Goal: Download file/media

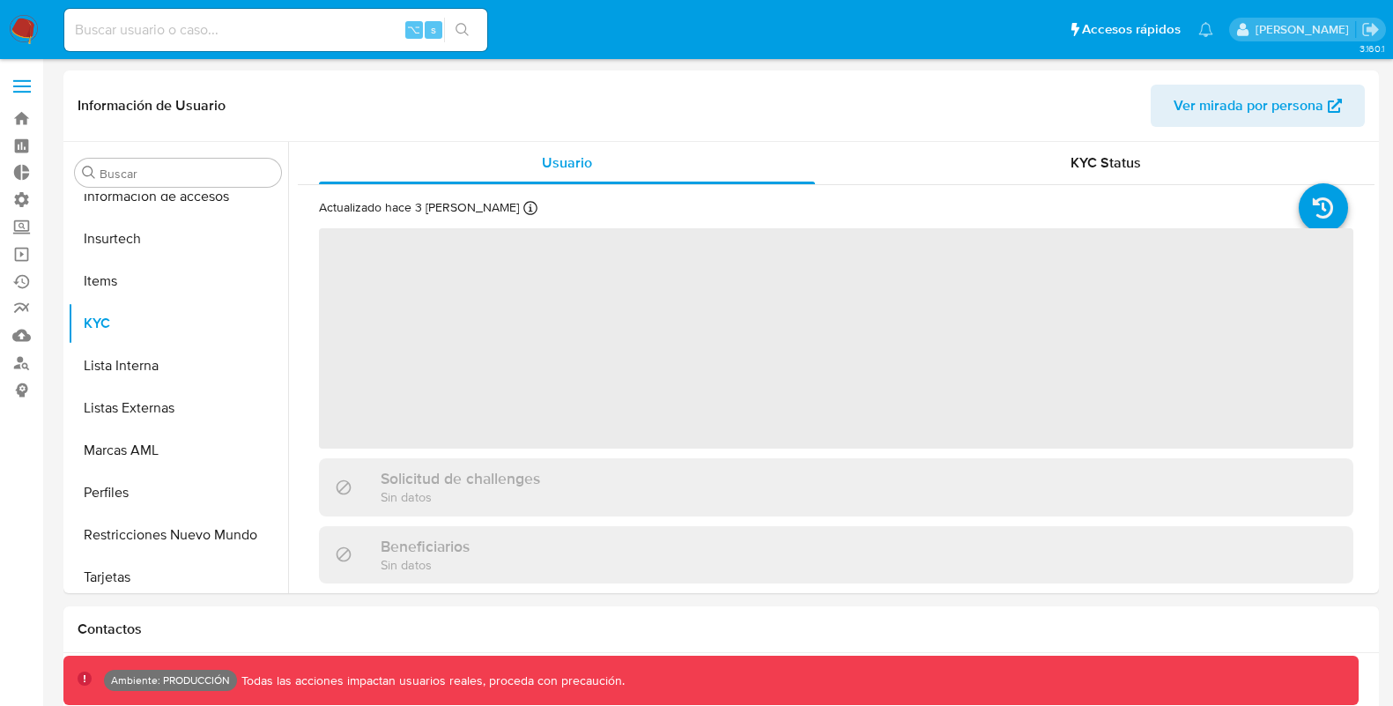
scroll to position [829, 0]
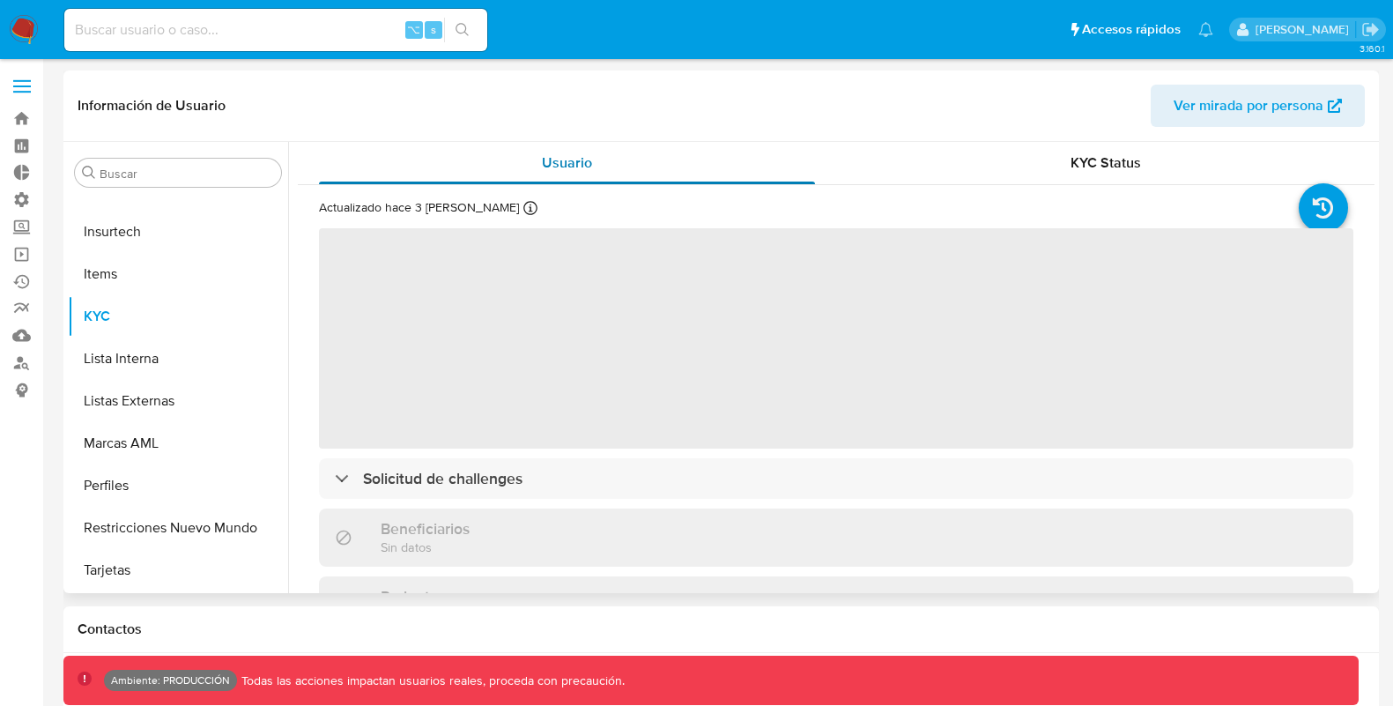
select select "10"
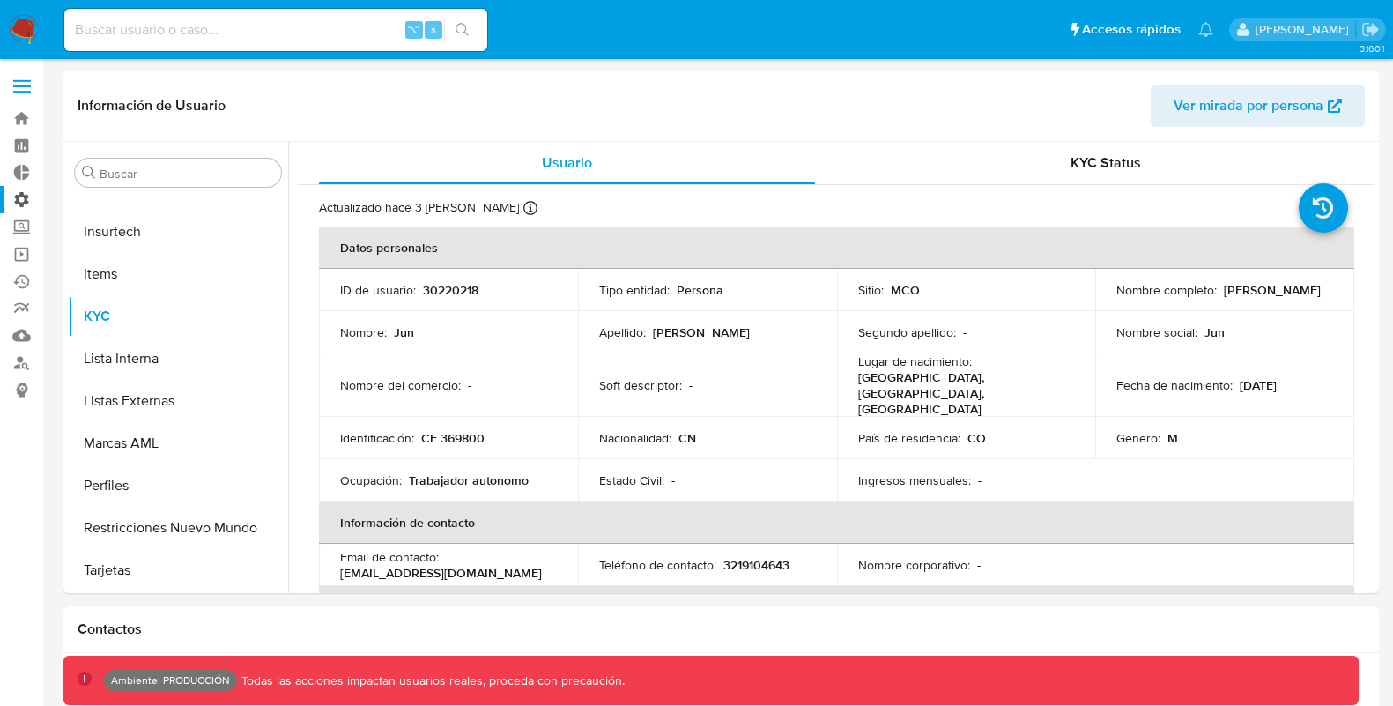
click at [26, 201] on label "Administración" at bounding box center [105, 199] width 210 height 27
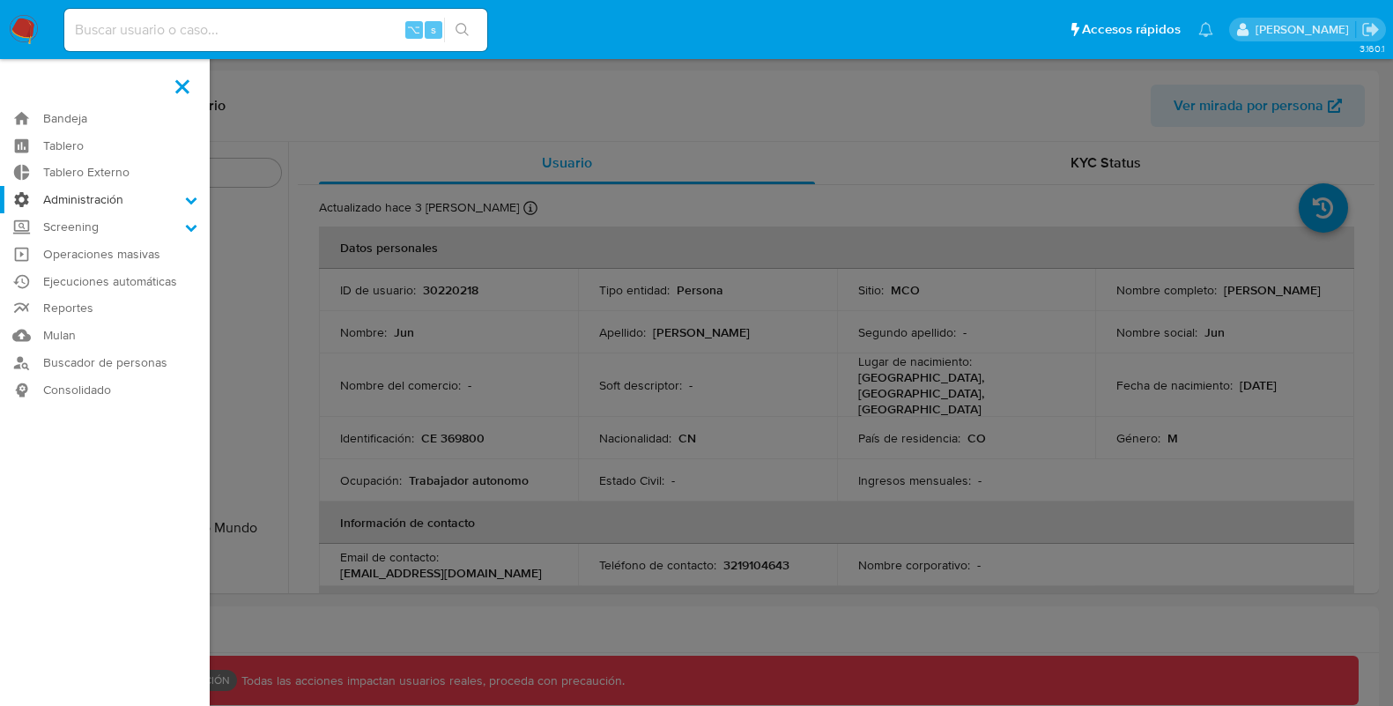
click at [0, 0] on input "Administración" at bounding box center [0, 0] width 0 height 0
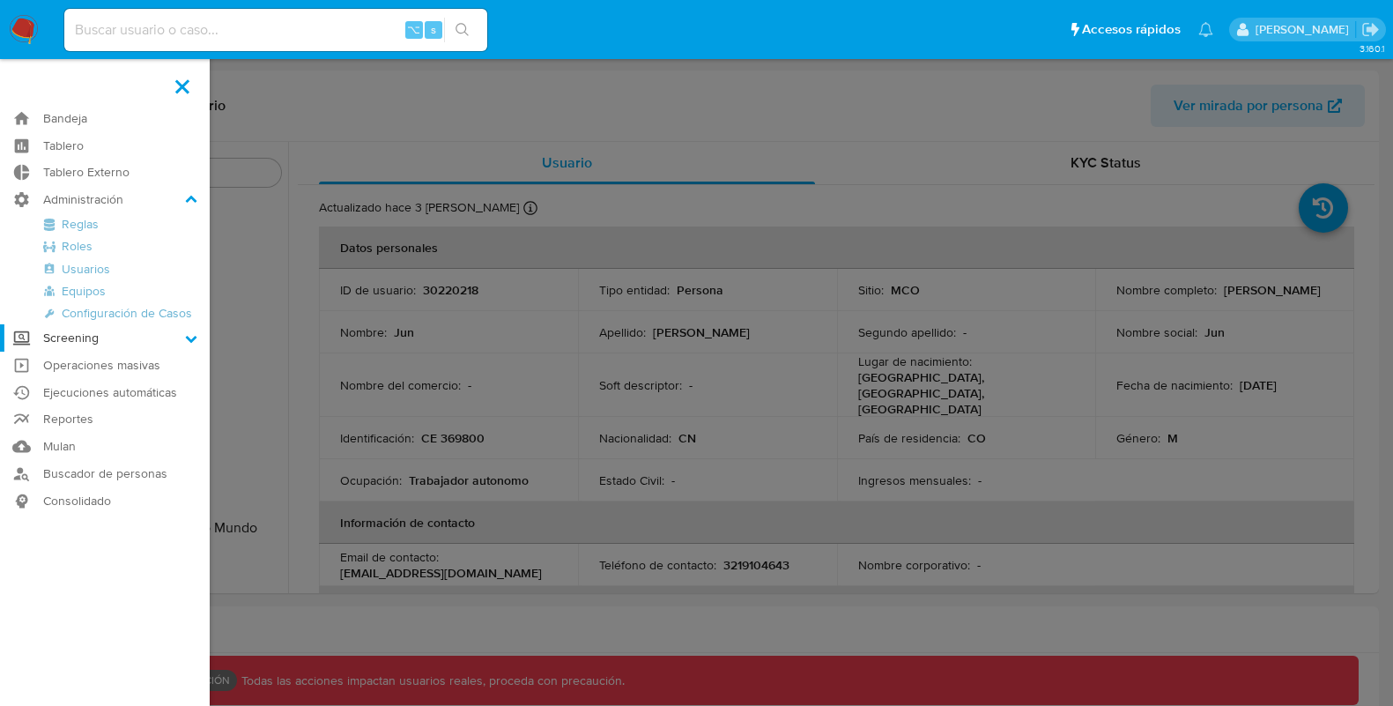
click at [40, 338] on label "Screening" at bounding box center [105, 337] width 210 height 27
click at [0, 0] on input "Screening" at bounding box center [0, 0] width 0 height 0
click at [70, 320] on link "Watchlist" at bounding box center [105, 318] width 210 height 22
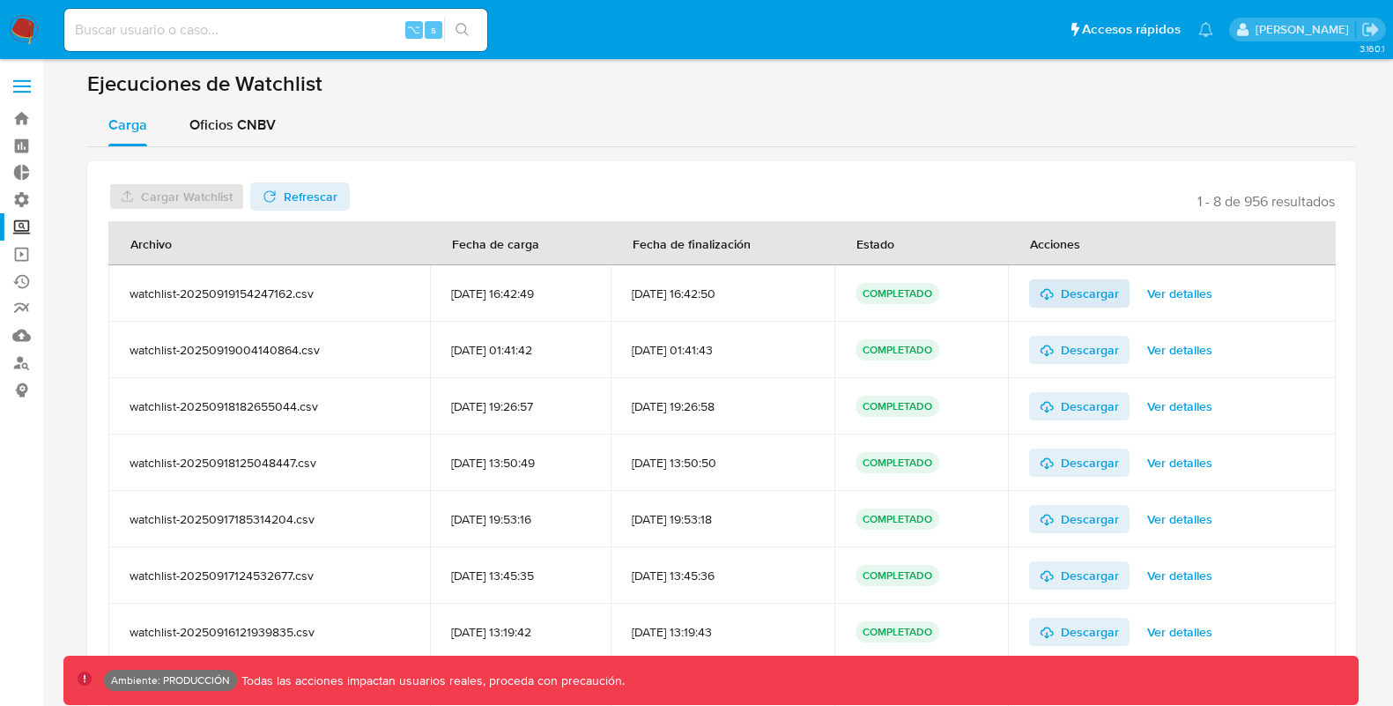
click at [1085, 294] on span "Descargar" at bounding box center [1090, 293] width 58 height 28
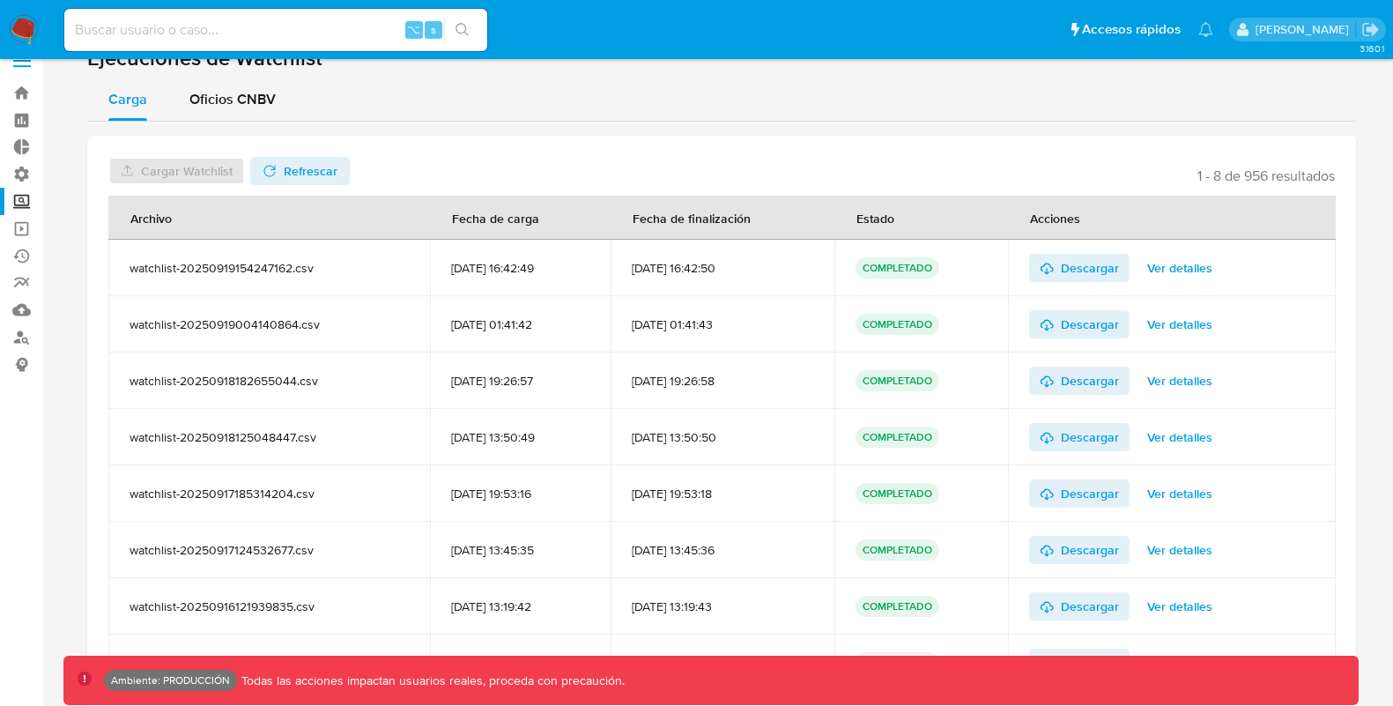
scroll to position [29, 0]
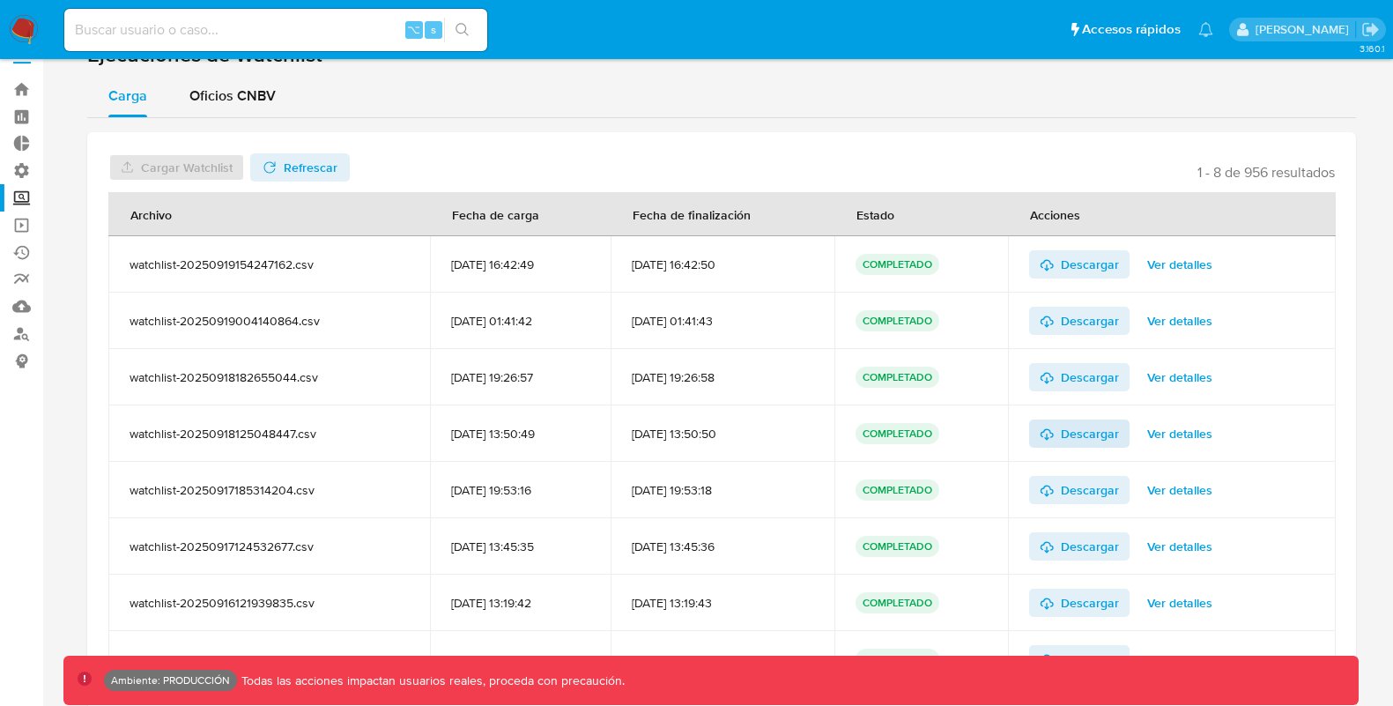
click at [1096, 432] on span "Descargar" at bounding box center [1090, 433] width 58 height 28
